Goal: Task Accomplishment & Management: Manage account settings

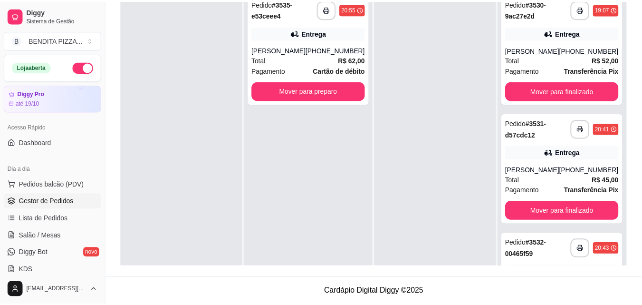
scroll to position [193, 0]
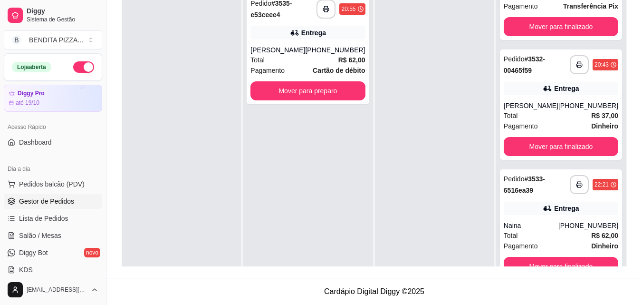
click at [77, 174] on div "Dia a dia" at bounding box center [53, 168] width 98 height 15
click at [306, 88] on button "Mover para preparo" at bounding box center [307, 91] width 111 height 19
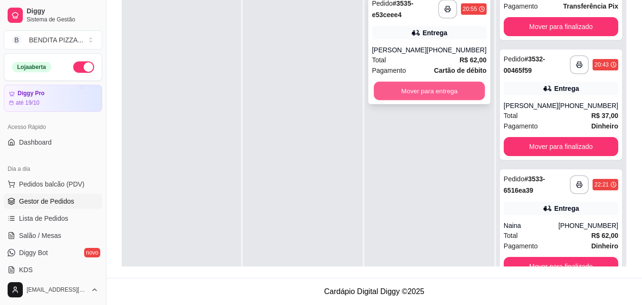
click at [461, 82] on button "Mover para entrega" at bounding box center [428, 91] width 111 height 19
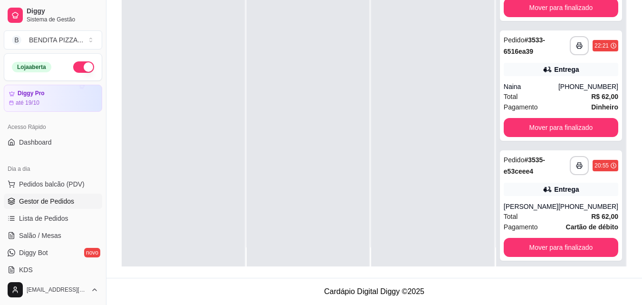
scroll to position [27, 0]
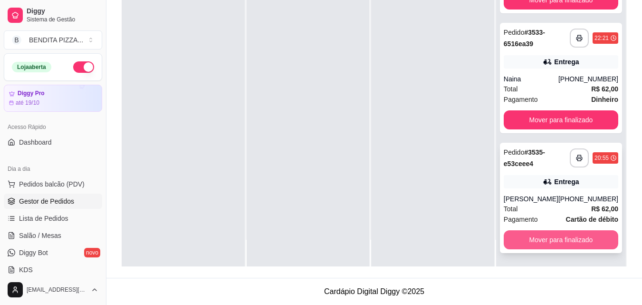
click at [596, 235] on button "Mover para finalizado" at bounding box center [561, 239] width 115 height 19
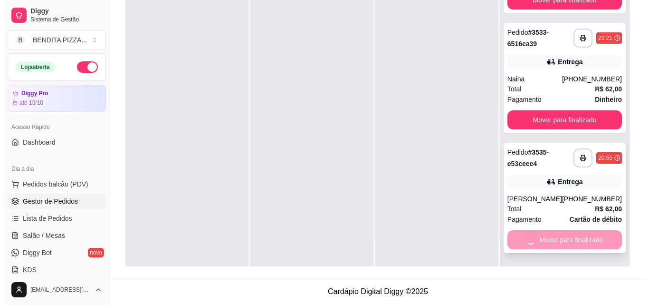
scroll to position [193, 0]
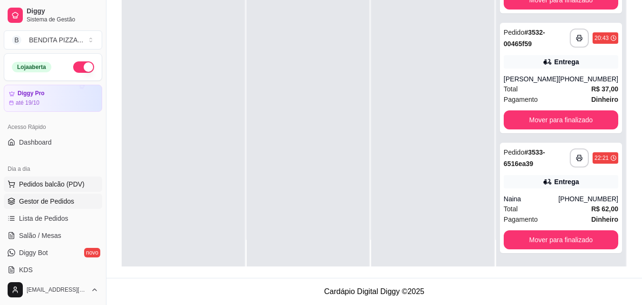
click at [63, 179] on span "Pedidos balcão (PDV)" at bounding box center [52, 184] width 66 height 10
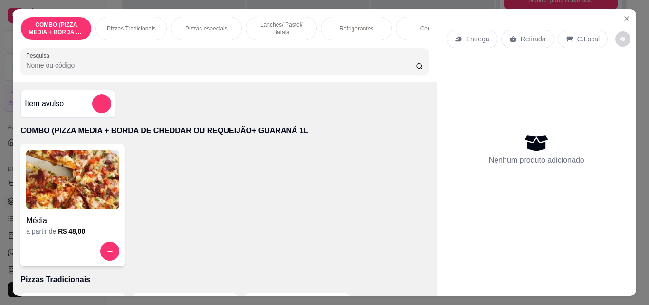
click at [144, 25] on p "Pizzas Tradicionais" at bounding box center [131, 29] width 49 height 8
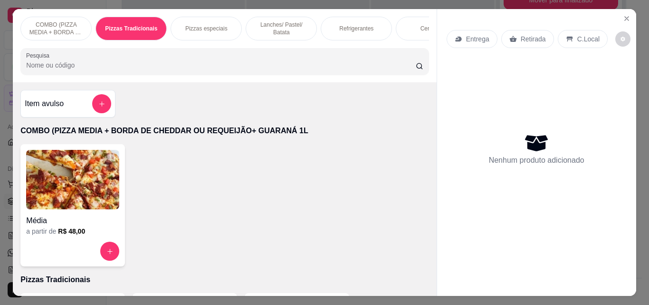
scroll to position [25, 0]
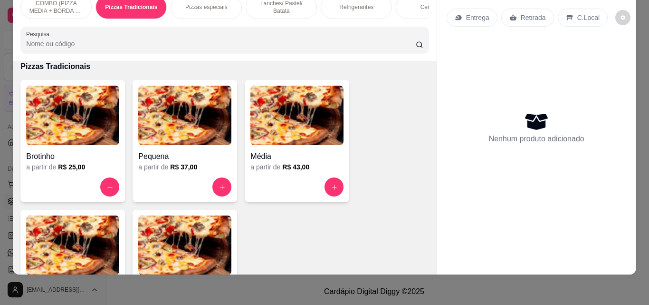
click at [92, 233] on img at bounding box center [72, 244] width 93 height 59
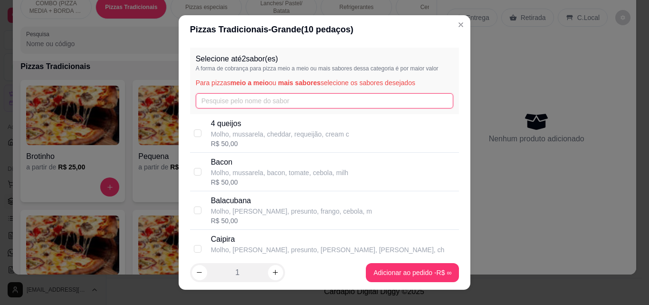
click at [223, 98] on input "text" at bounding box center [325, 100] width 258 height 15
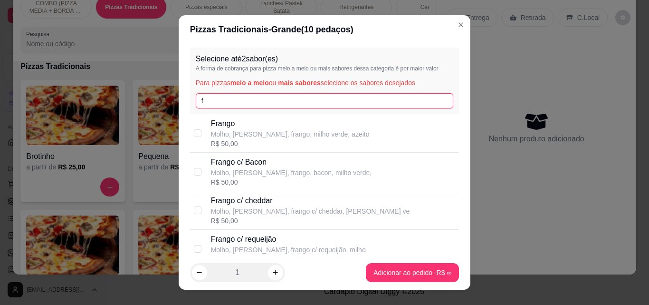
type input "f"
click at [223, 152] on div "[PERSON_NAME], [PERSON_NAME], frango, milho verde, azeito R$ 50,00" at bounding box center [324, 133] width 269 height 38
checkbox input "true"
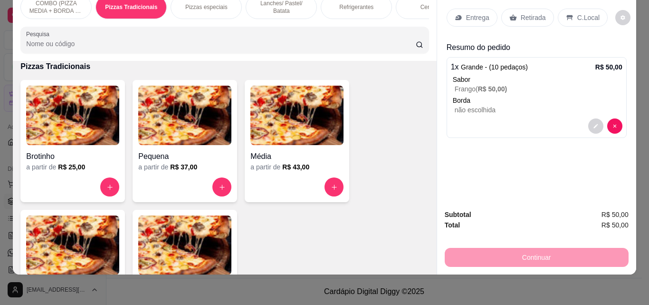
click at [526, 4] on div "Entrega Retirada C.Local Resumo do pedido 1 x Grande - (10 pedaços) R$ 50,00 Sa…" at bounding box center [536, 95] width 199 height 214
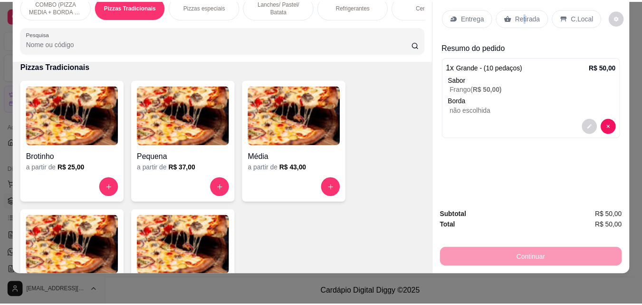
scroll to position [11, 0]
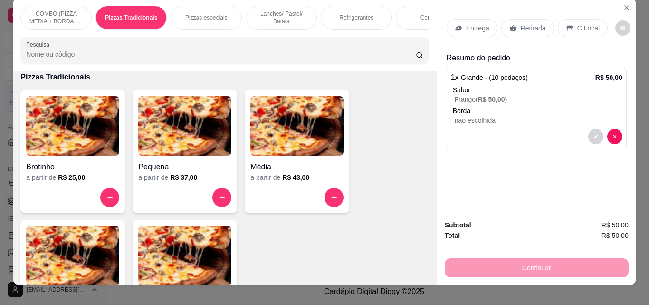
click at [521, 25] on p "Retirada" at bounding box center [533, 28] width 25 height 10
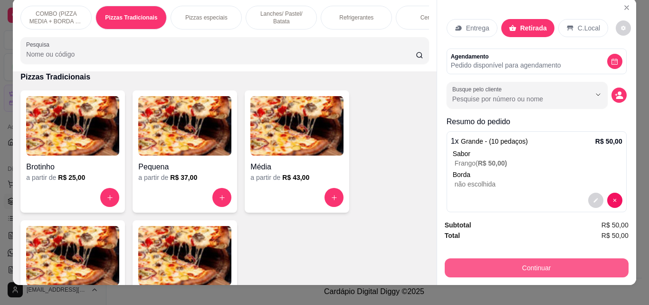
click at [543, 268] on button "Continuar" at bounding box center [537, 267] width 184 height 19
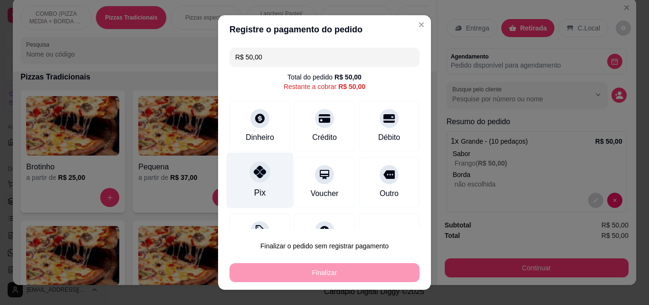
click at [254, 174] on icon at bounding box center [260, 171] width 12 height 12
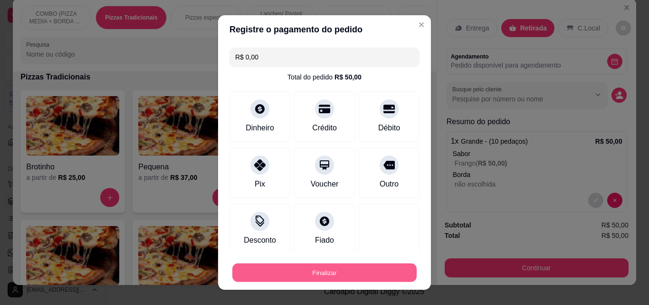
click at [299, 274] on button "Finalizar" at bounding box center [324, 272] width 184 height 19
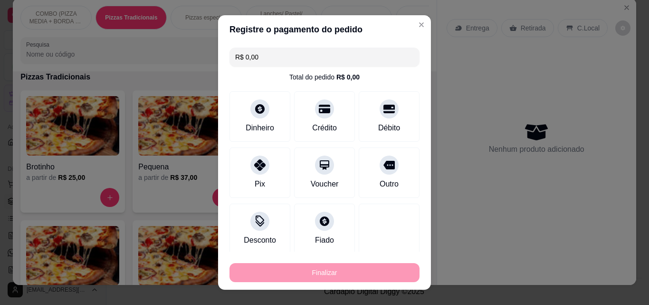
type input "-R$ 50,00"
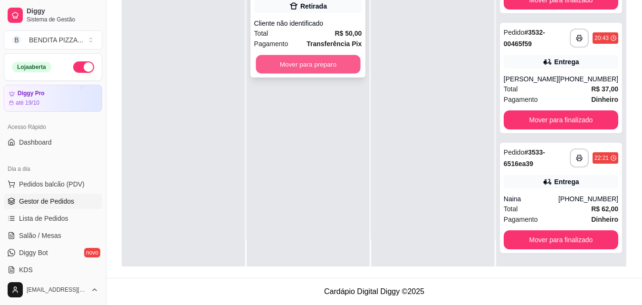
click at [301, 55] on button "Mover para preparo" at bounding box center [308, 64] width 105 height 19
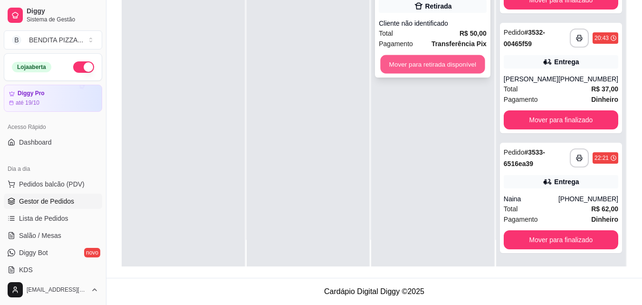
click at [429, 68] on button "Mover para retirada disponível" at bounding box center [433, 64] width 105 height 19
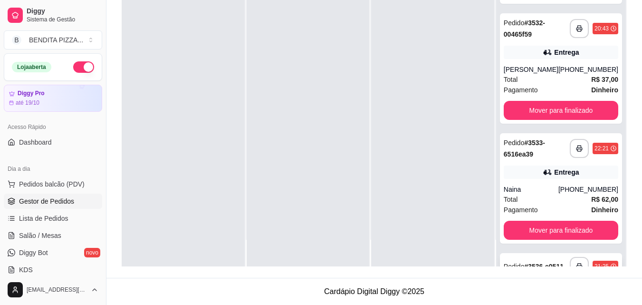
scroll to position [313, 0]
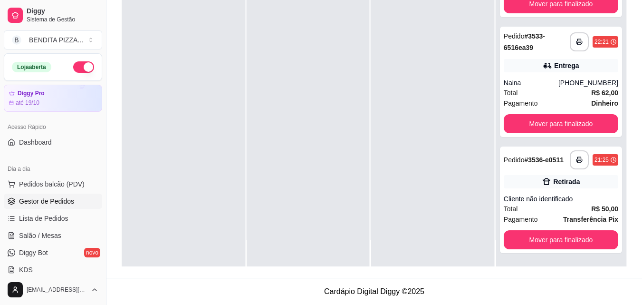
drag, startPoint x: 638, startPoint y: 216, endPoint x: 629, endPoint y: 268, distance: 52.0
click at [629, 268] on div "**********" at bounding box center [374, 82] width 536 height 390
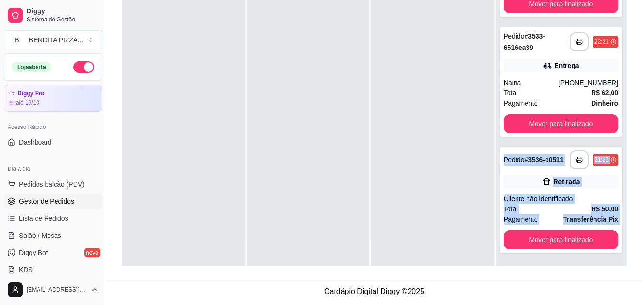
drag, startPoint x: 632, startPoint y: 131, endPoint x: 632, endPoint y: 259, distance: 127.8
click at [632, 259] on div "**********" at bounding box center [374, 82] width 536 height 390
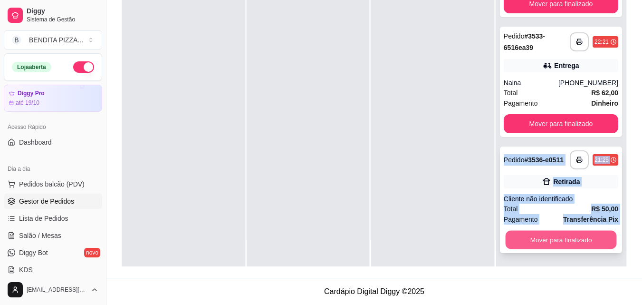
click at [579, 238] on button "Mover para finalizado" at bounding box center [560, 239] width 111 height 19
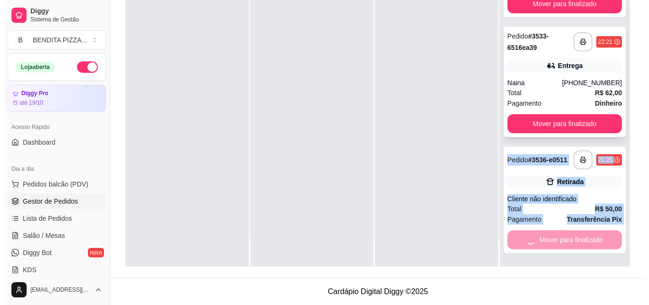
scroll to position [193, 0]
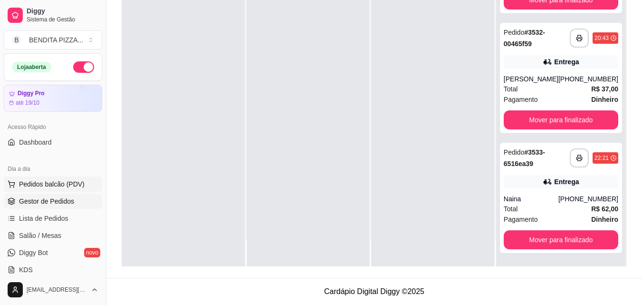
click at [62, 181] on span "Pedidos balcão (PDV)" at bounding box center [52, 184] width 66 height 10
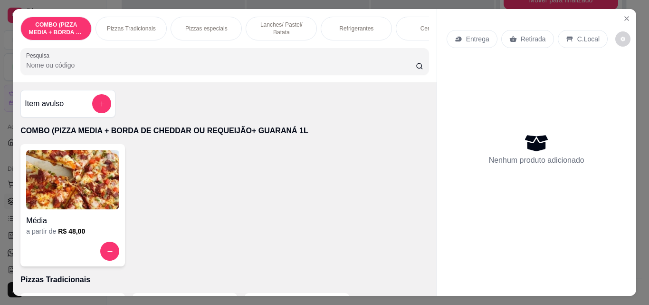
click at [265, 25] on p "Lanches/ Pastel/ Batata" at bounding box center [281, 28] width 55 height 15
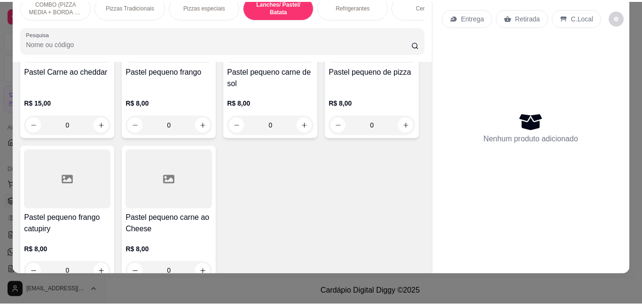
scroll to position [1109, 0]
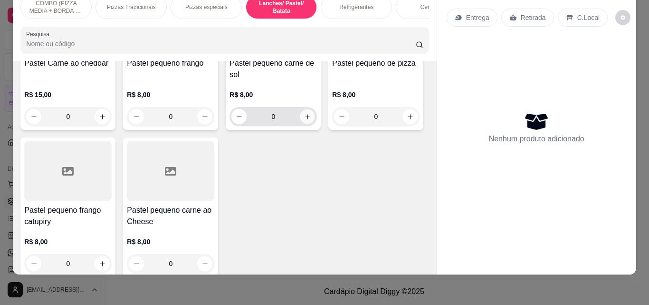
click at [305, 119] on icon "increase-product-quantity" at bounding box center [307, 116] width 5 height 5
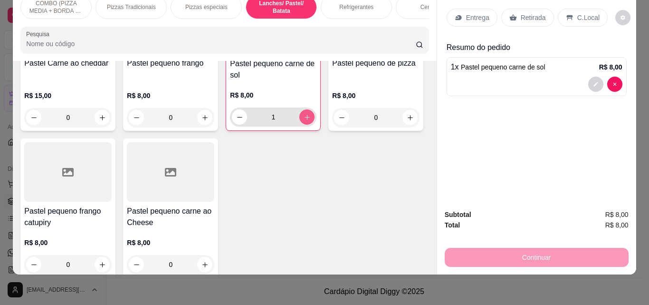
click at [304, 121] on icon "increase-product-quantity" at bounding box center [307, 117] width 7 height 7
type input "2"
click at [486, 9] on div "Entrega" at bounding box center [472, 18] width 51 height 18
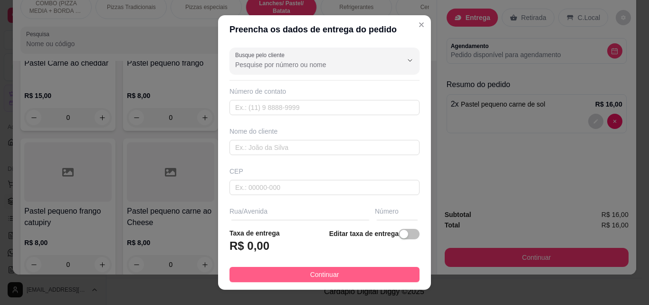
click at [326, 270] on span "Continuar" at bounding box center [324, 274] width 29 height 10
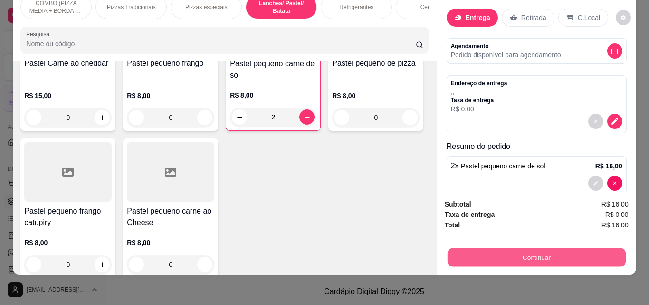
click at [517, 251] on button "Continuar" at bounding box center [536, 257] width 178 height 19
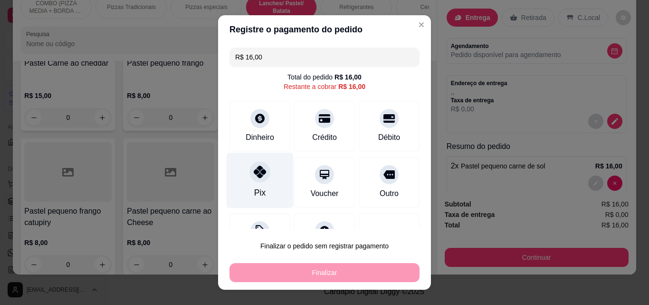
click at [255, 181] on div at bounding box center [259, 171] width 21 height 21
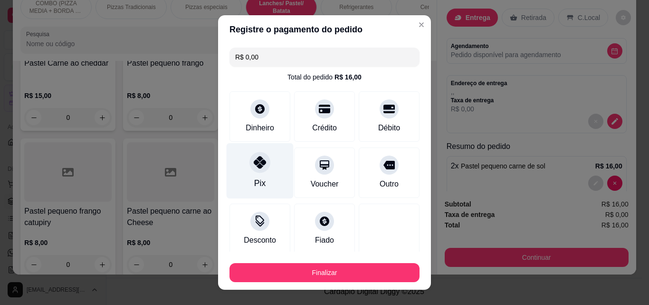
type input "R$ 0,00"
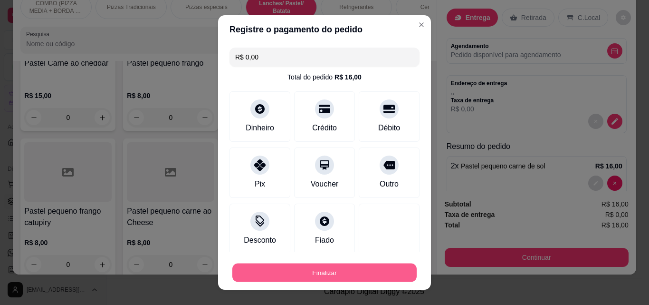
click at [343, 270] on button "Finalizar" at bounding box center [324, 272] width 184 height 19
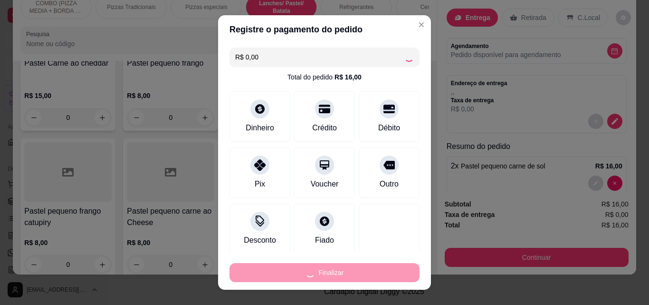
type input "0"
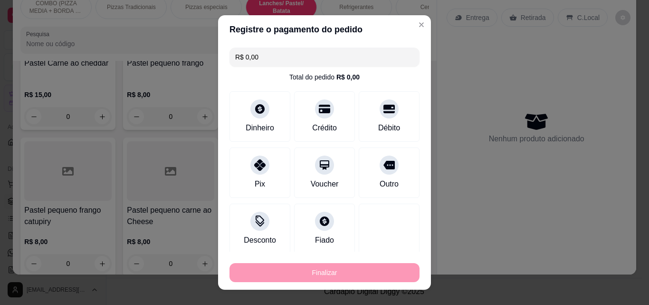
type input "-R$ 16,00"
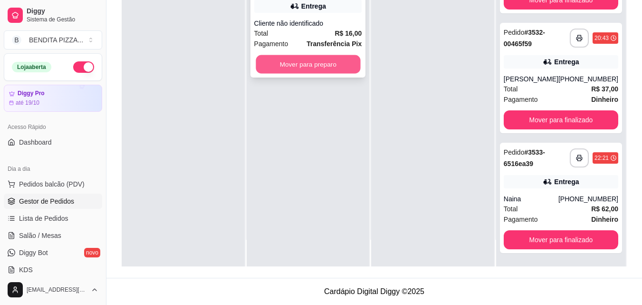
click at [321, 61] on button "Mover para preparo" at bounding box center [308, 64] width 105 height 19
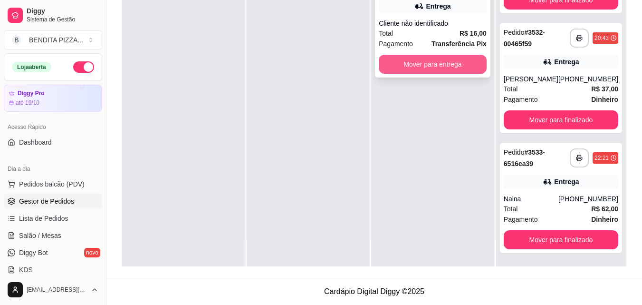
click at [434, 64] on button "Mover para entrega" at bounding box center [433, 64] width 108 height 19
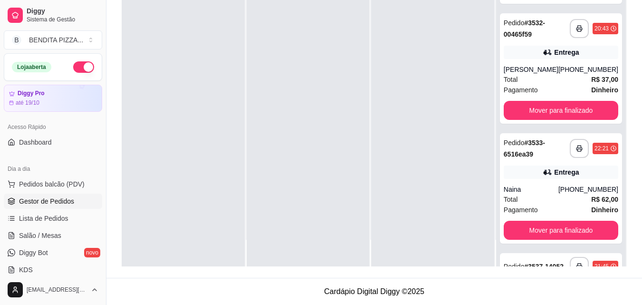
scroll to position [313, 0]
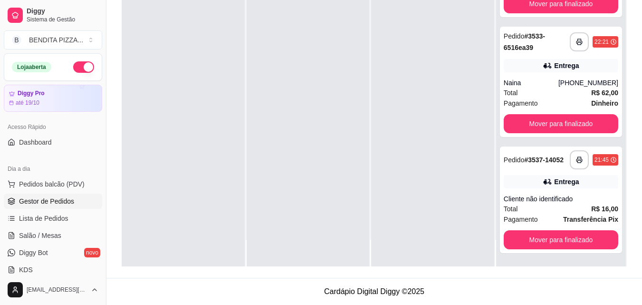
drag, startPoint x: 639, startPoint y: 224, endPoint x: 636, endPoint y: 254, distance: 30.5
click at [636, 254] on div "**********" at bounding box center [374, 82] width 536 height 390
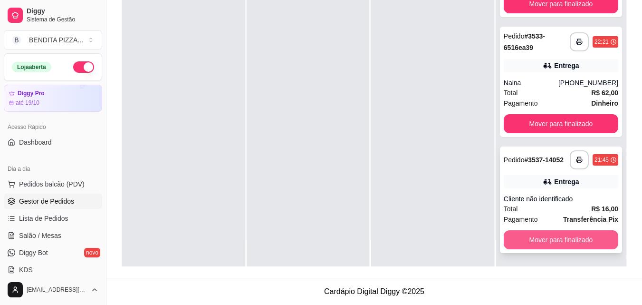
click at [585, 239] on button "Mover para finalizado" at bounding box center [561, 239] width 115 height 19
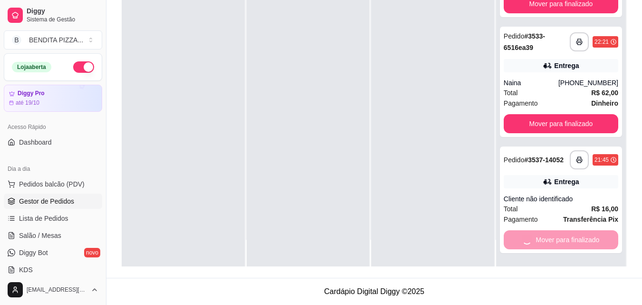
scroll to position [193, 0]
